Goal: Transaction & Acquisition: Purchase product/service

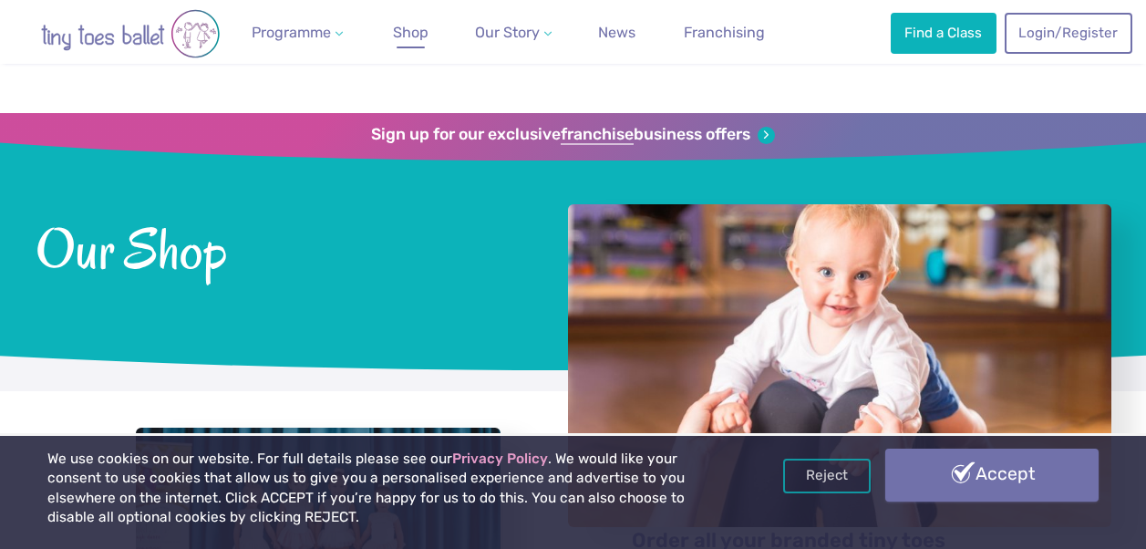
scroll to position [337, 0]
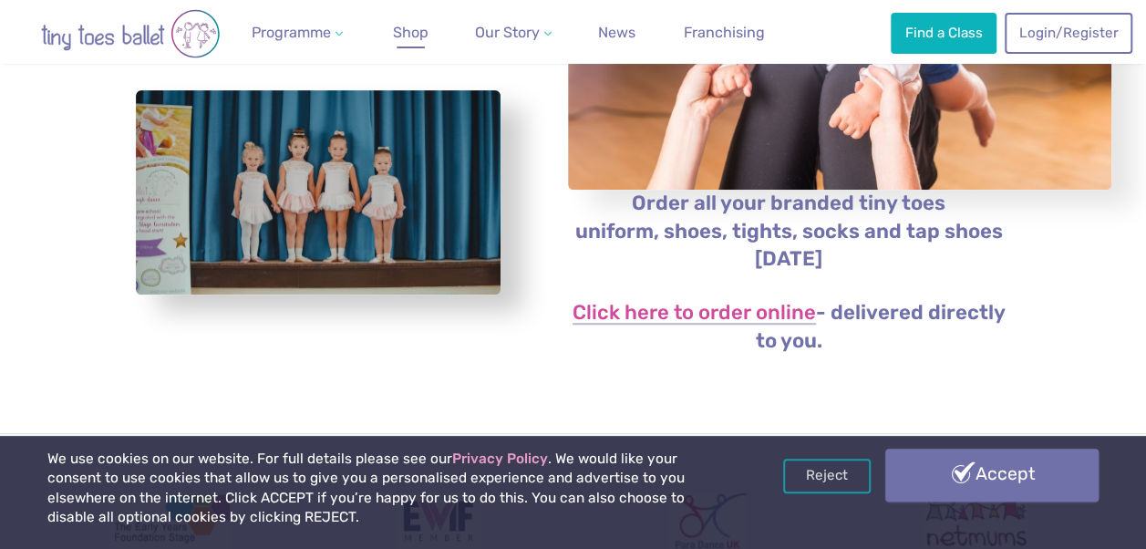
click at [958, 481] on link "Accept" at bounding box center [991, 475] width 213 height 53
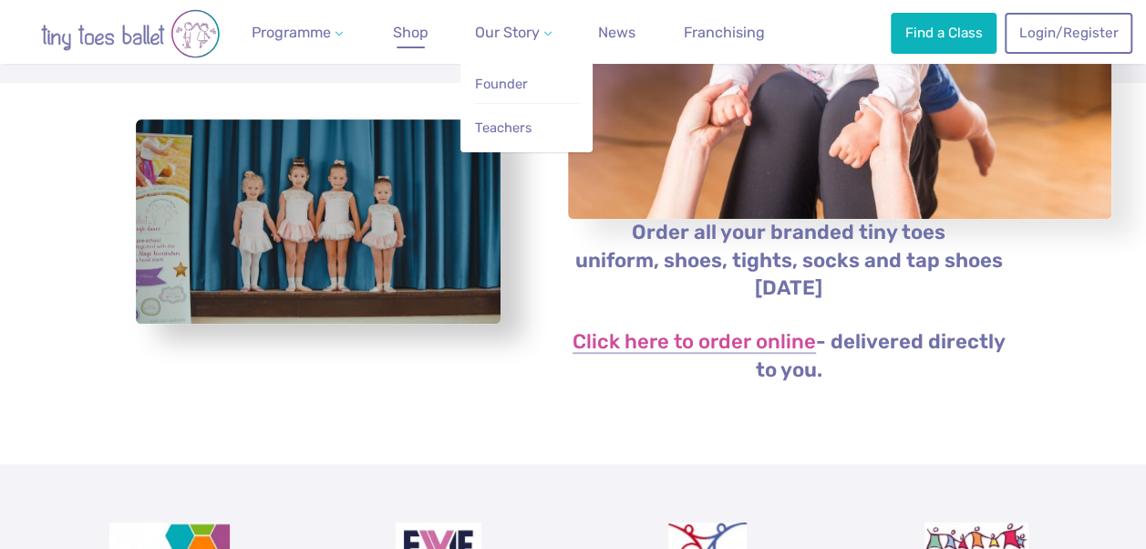
scroll to position [307, 0]
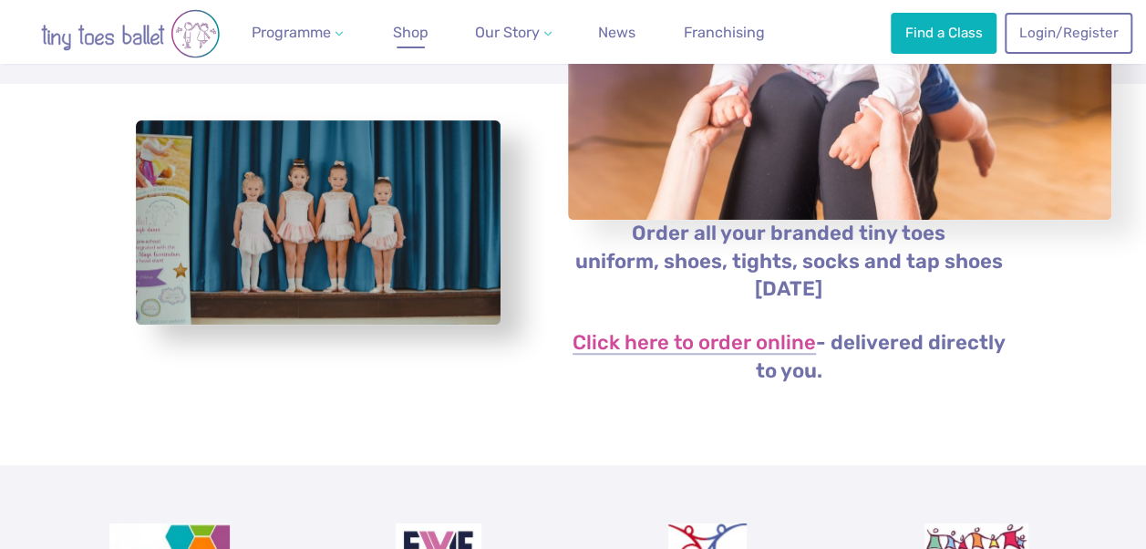
click at [429, 31] on span "Shop" at bounding box center [411, 32] width 36 height 17
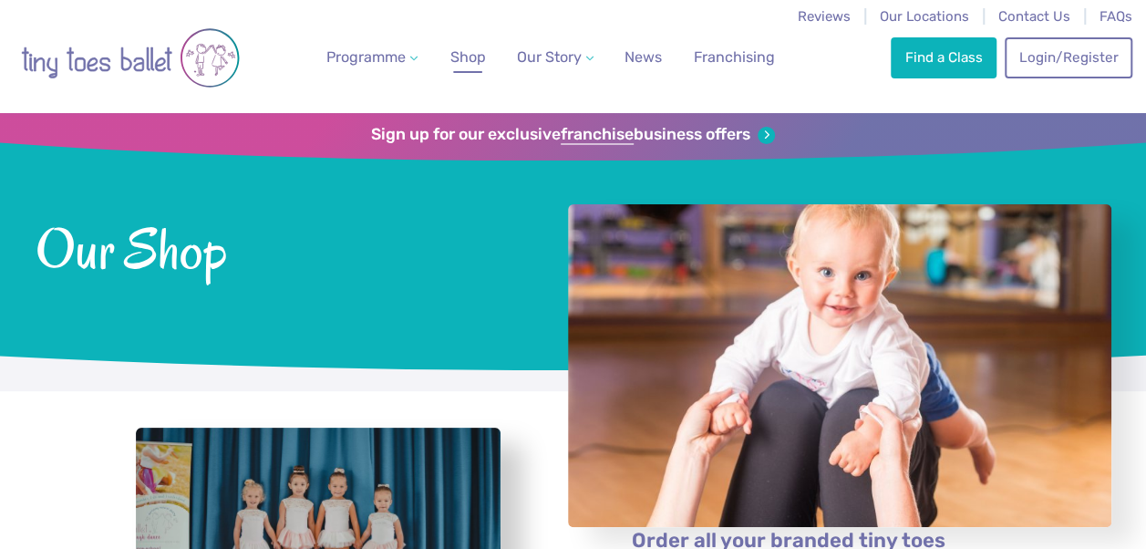
click at [483, 57] on span "Shop" at bounding box center [468, 56] width 36 height 17
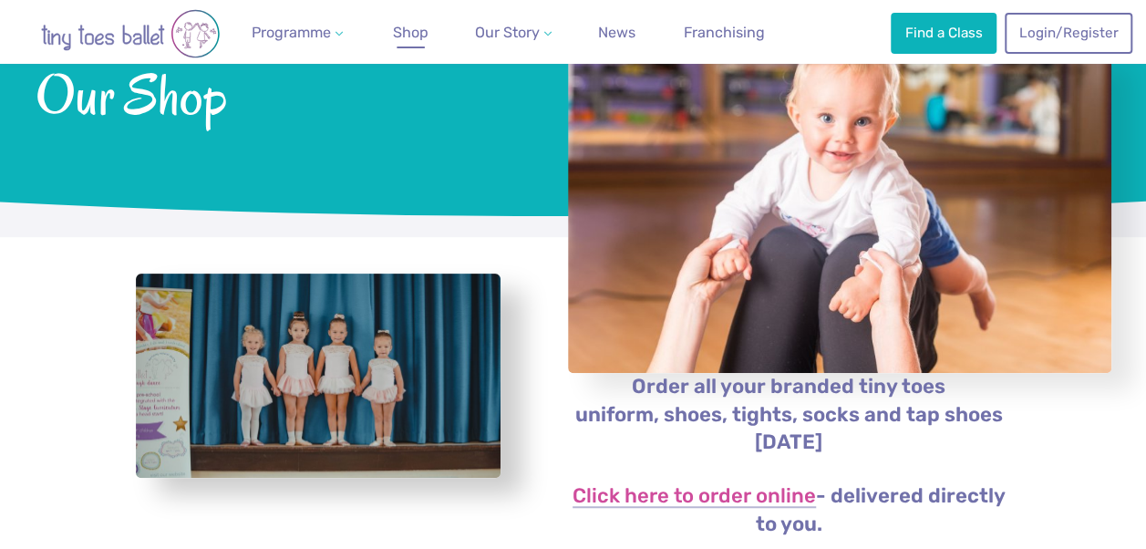
scroll to position [157, 0]
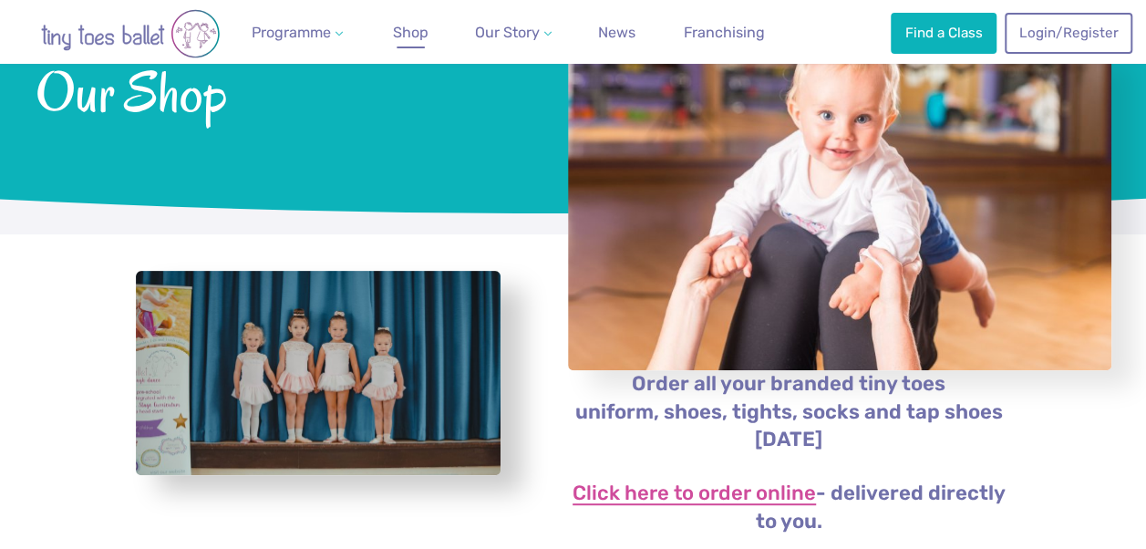
click at [728, 483] on link "Click here to order online" at bounding box center [694, 494] width 243 height 22
